Goal: Information Seeking & Learning: Learn about a topic

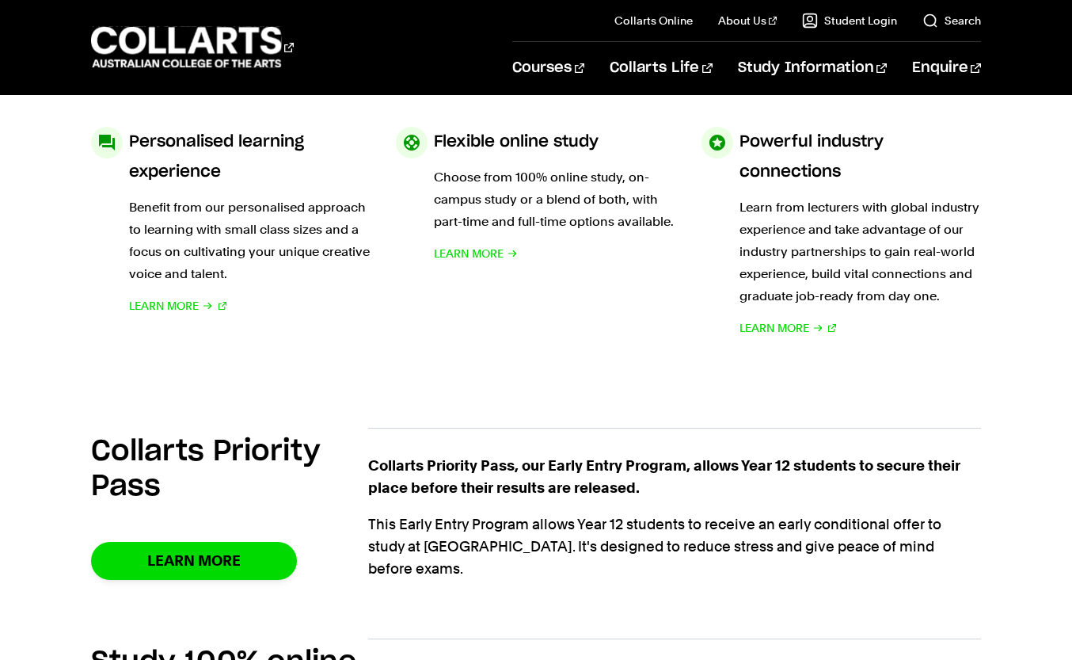
scroll to position [805, 0]
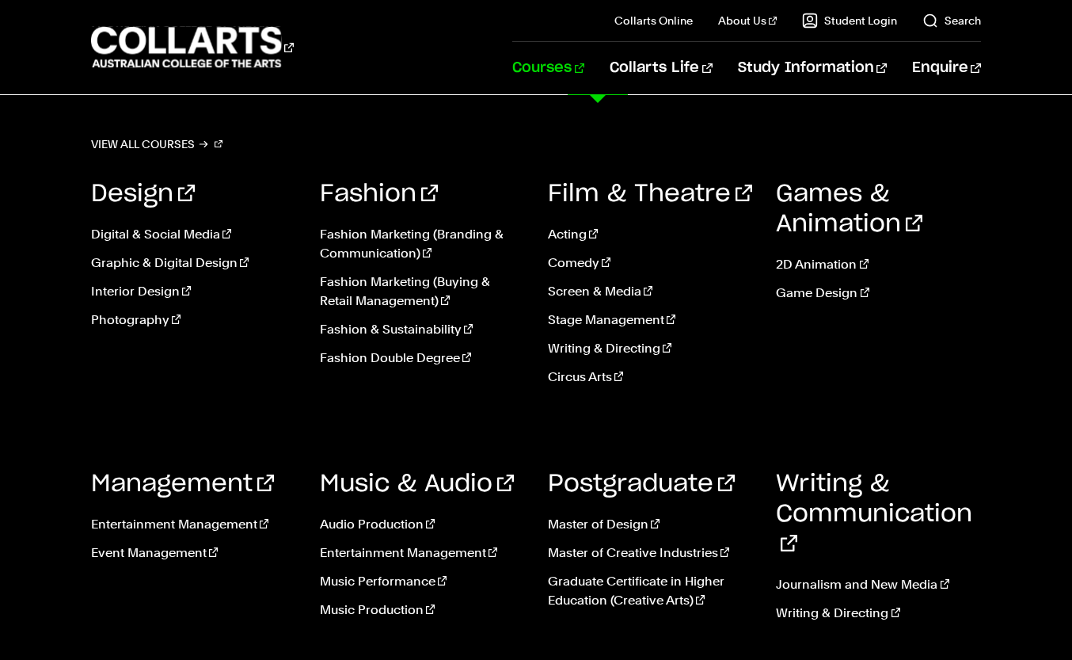
click at [517, 220] on div "Design Digital & Social Media Graphic & Digital Design Interior Design Photogra…" at bounding box center [536, 406] width 890 height 502
click at [409, 280] on link "Fashion Marketing (Buying & Retail Management)" at bounding box center [422, 291] width 204 height 38
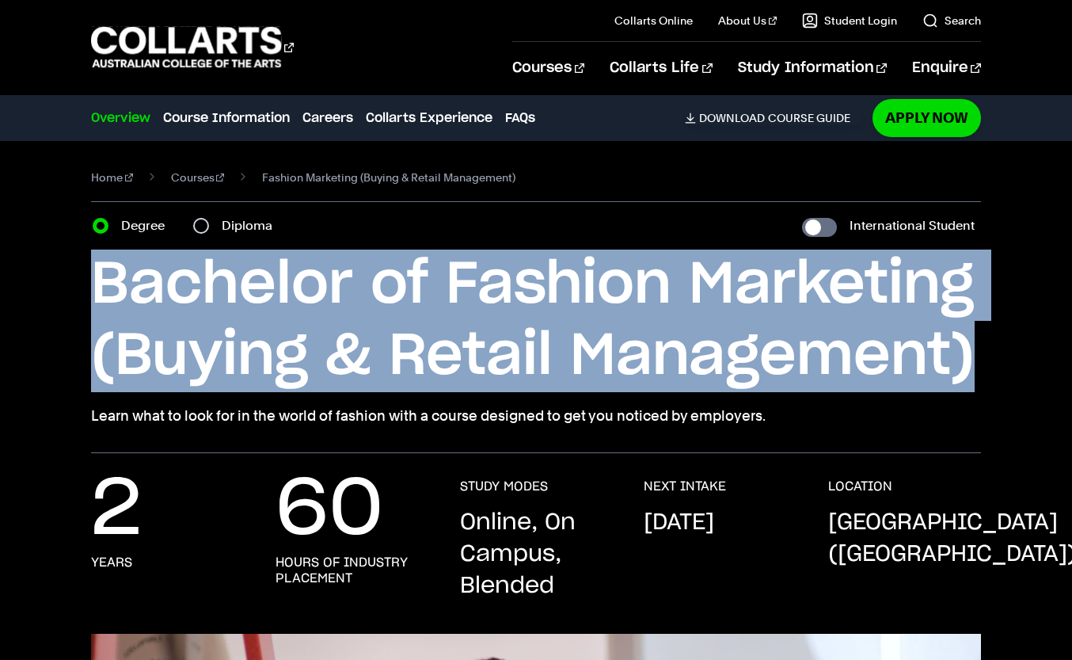
drag, startPoint x: 91, startPoint y: 289, endPoint x: 1019, endPoint y: 375, distance: 931.4
click at [1019, 375] on div "Home Courses Fashion Marketing (Buying & Retail Management) Course variant Degr…" at bounding box center [536, 297] width 1072 height 312
copy h1 "Bachelor of Fashion Marketing (Buying & Retail Management)"
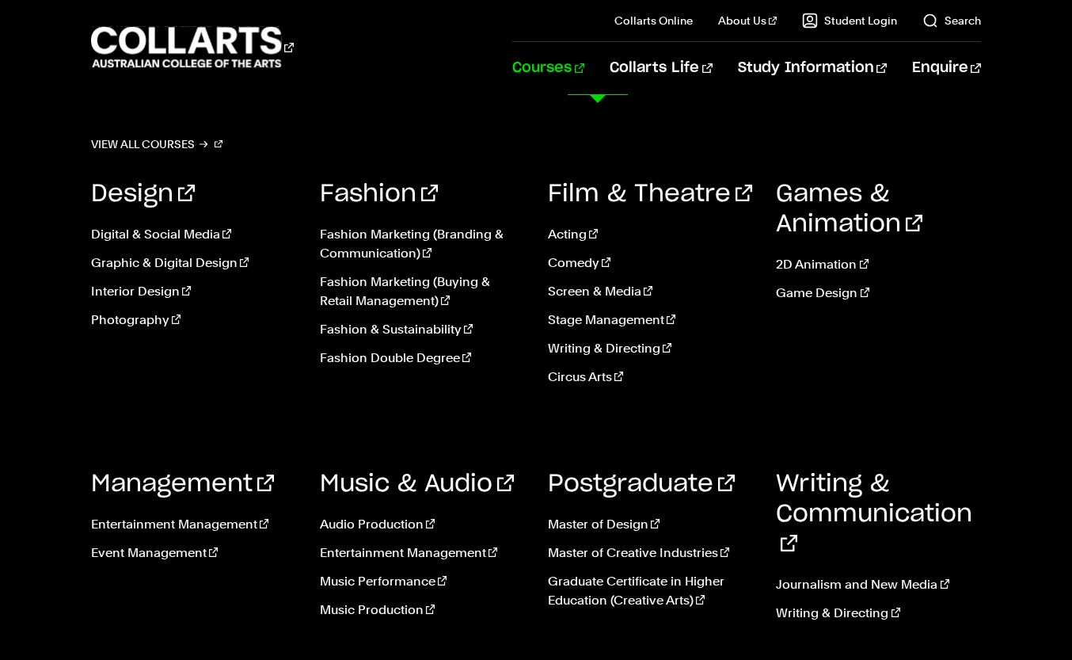
click at [585, 64] on link "Courses" at bounding box center [548, 68] width 72 height 52
